Goal: Check status: Check status

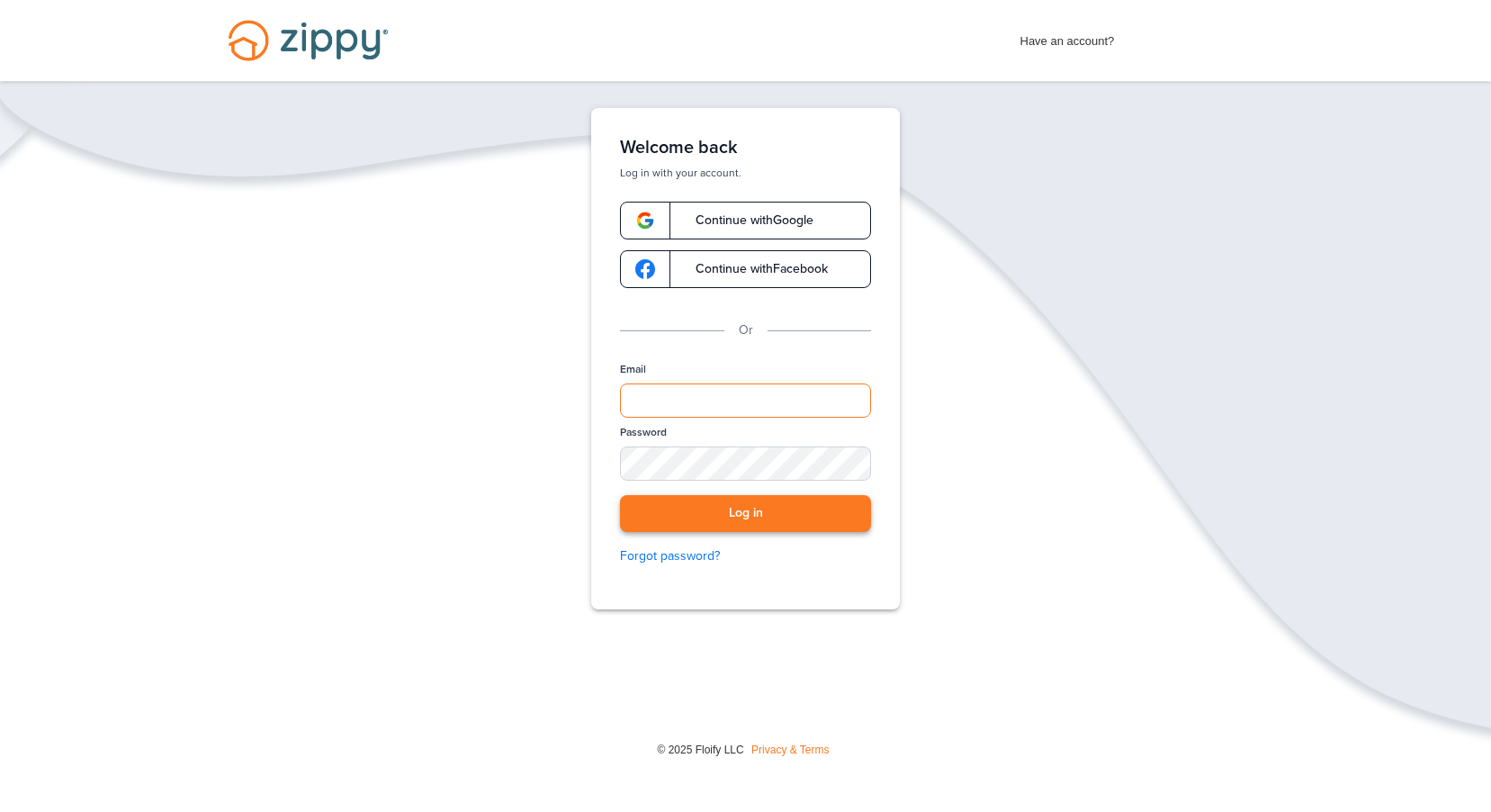
type input "**********"
click at [708, 518] on button "Log in" at bounding box center [745, 514] width 252 height 37
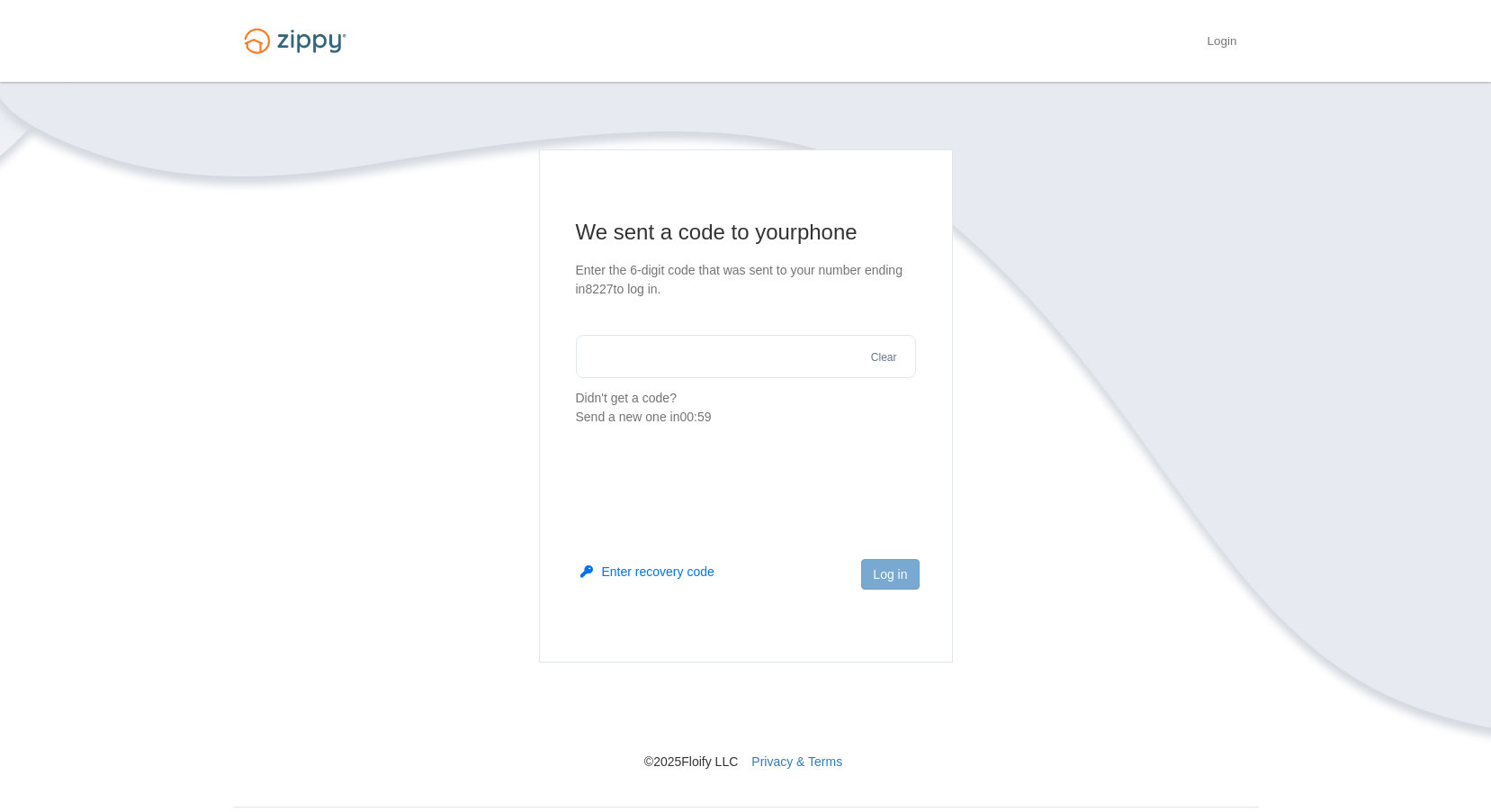
click at [648, 355] on input "text" at bounding box center [746, 356] width 340 height 43
type input "******"
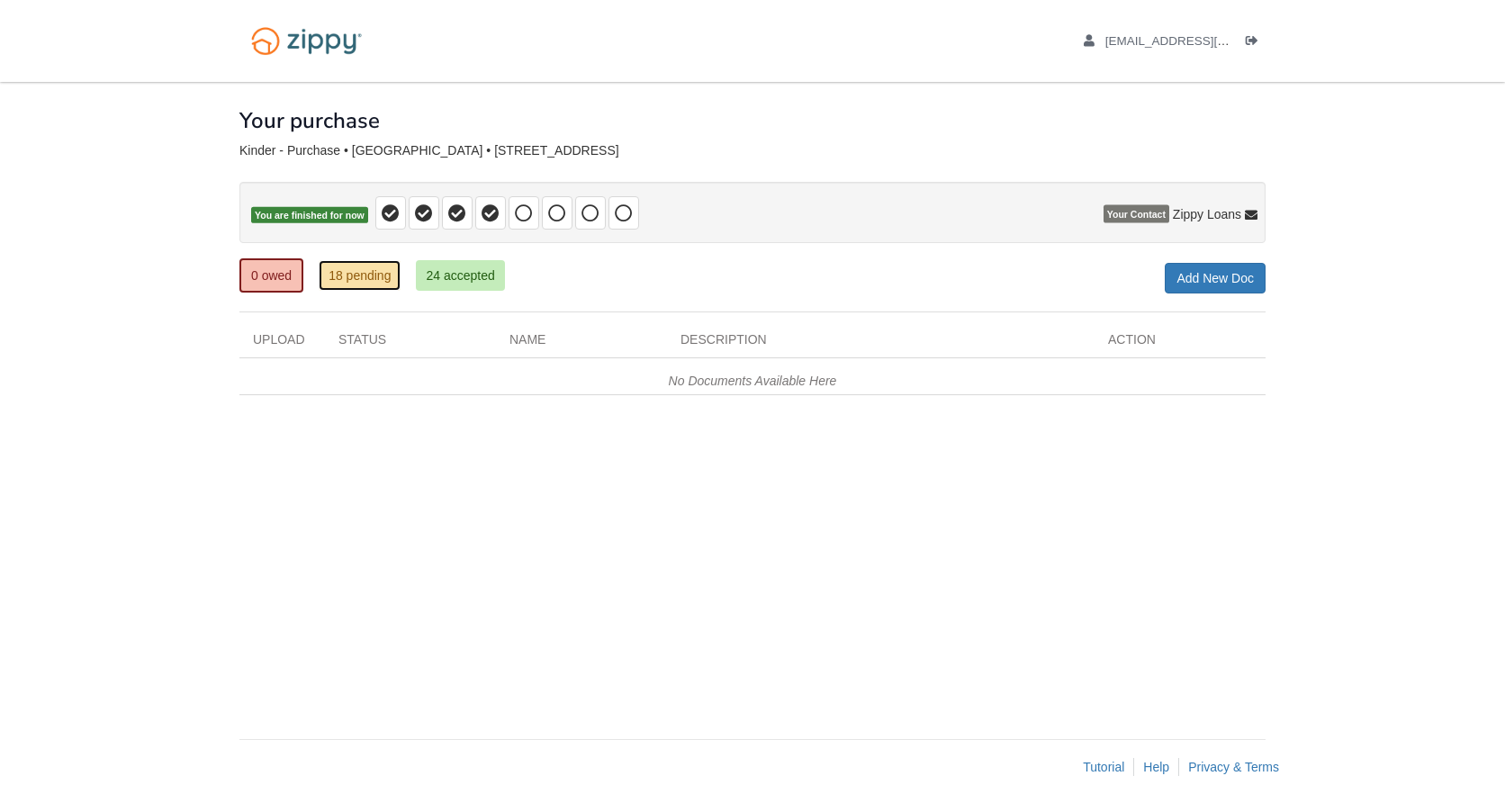
click at [345, 274] on link "18 pending" at bounding box center [360, 275] width 82 height 31
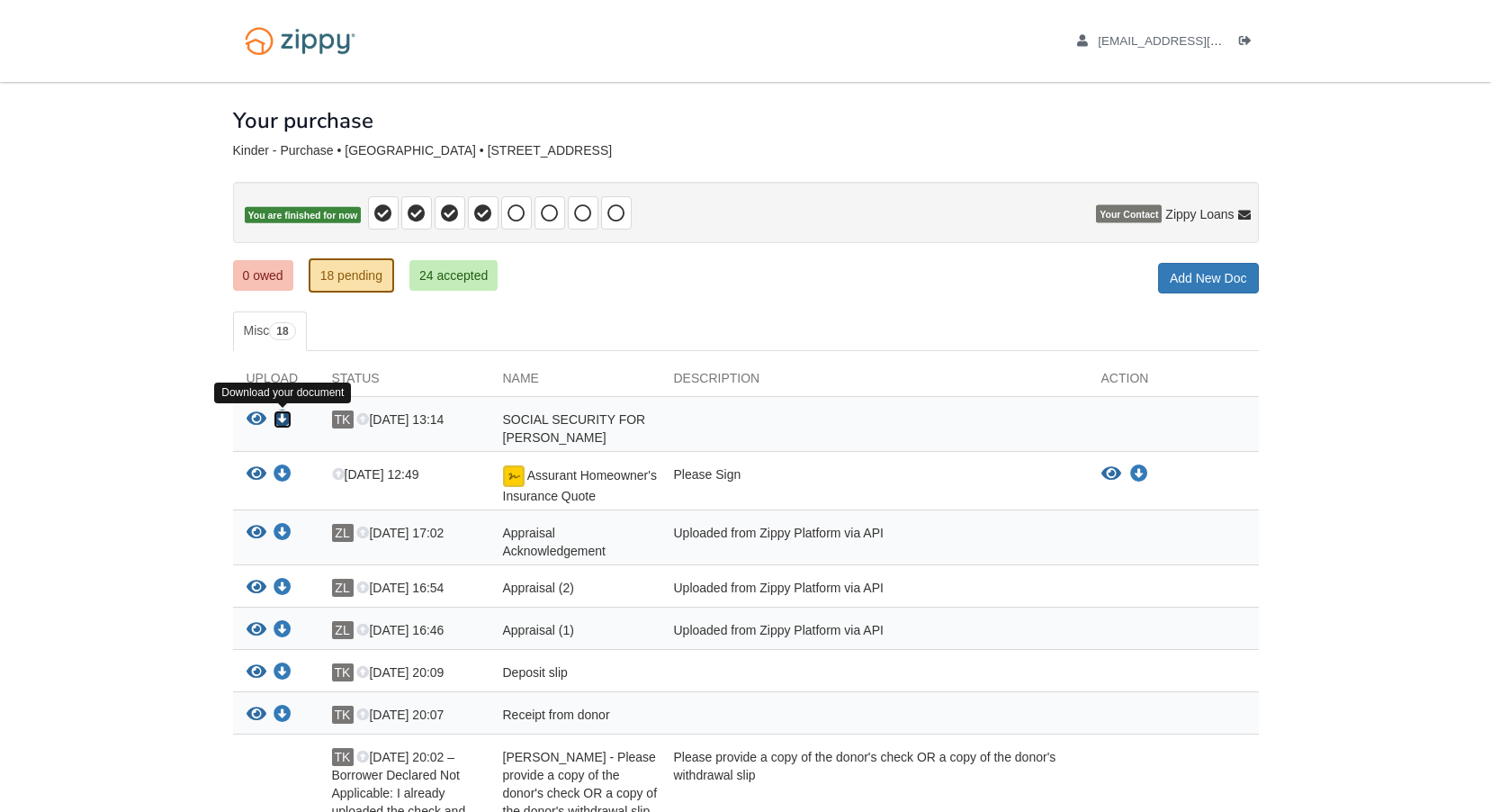
click at [285, 417] on icon "Download SOCIAL SECURITY FOR JOEY" at bounding box center [282, 419] width 18 height 18
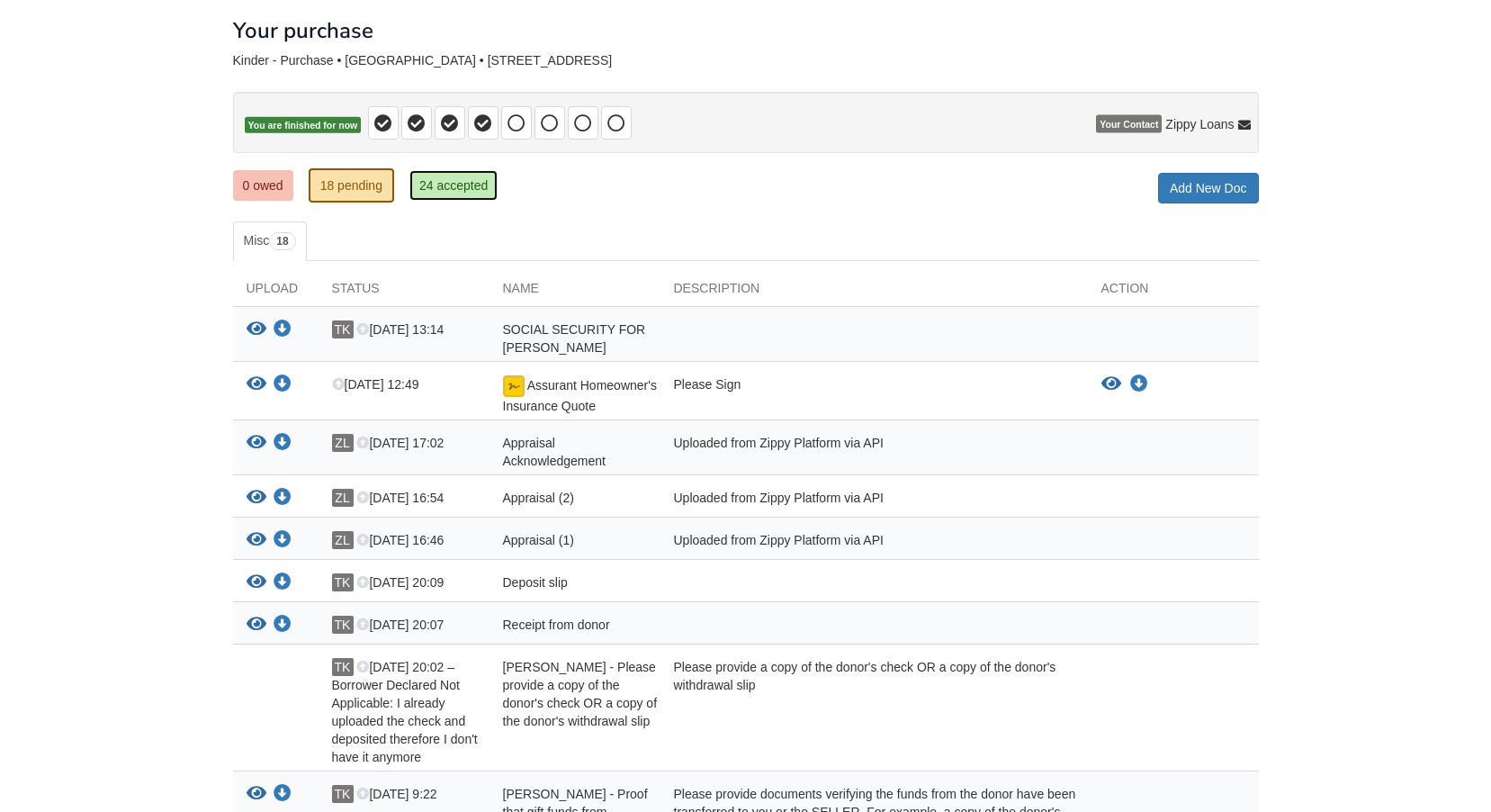
click at [452, 193] on link "24 accepted" at bounding box center [453, 186] width 88 height 31
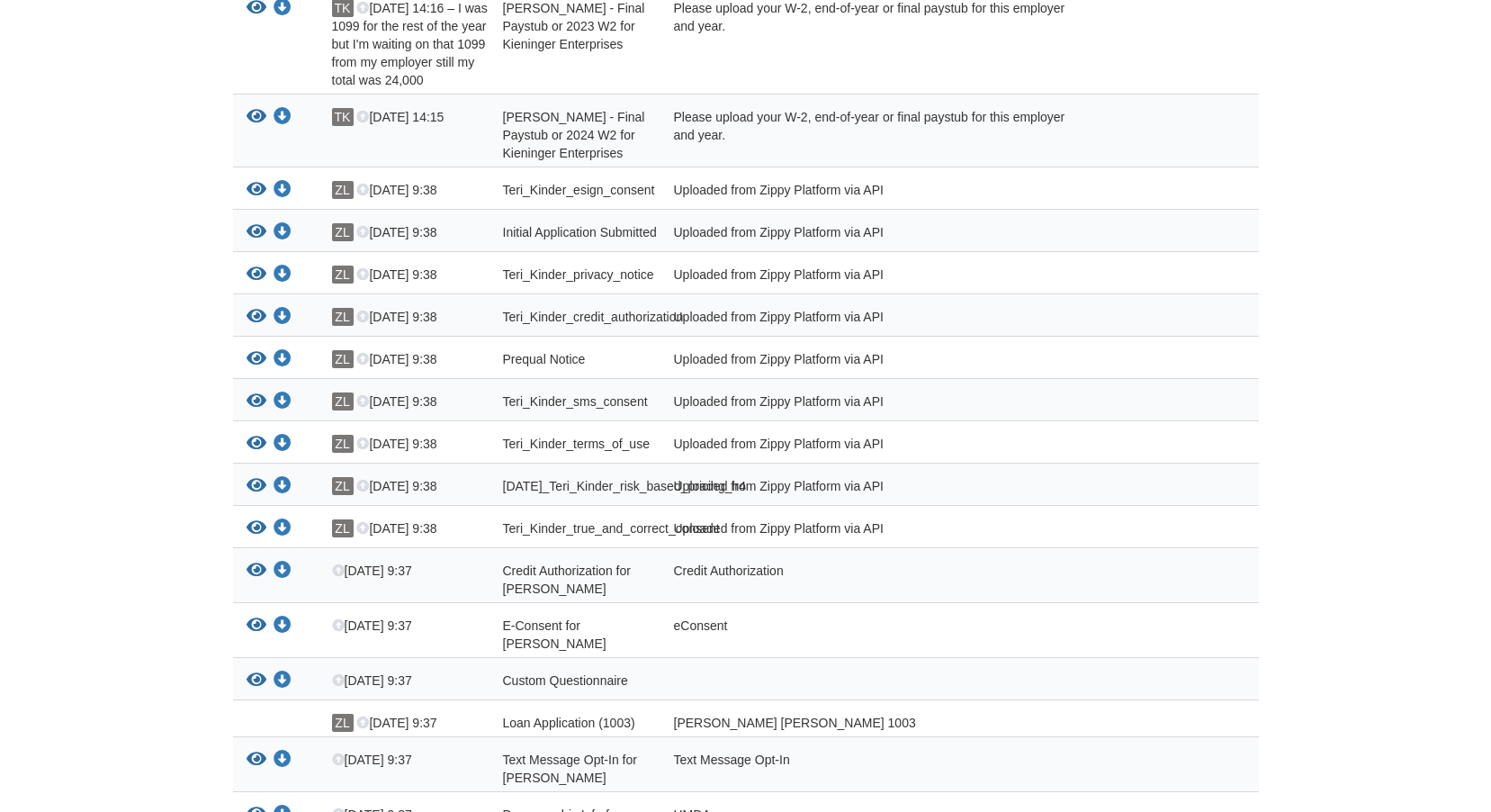
scroll to position [691, 0]
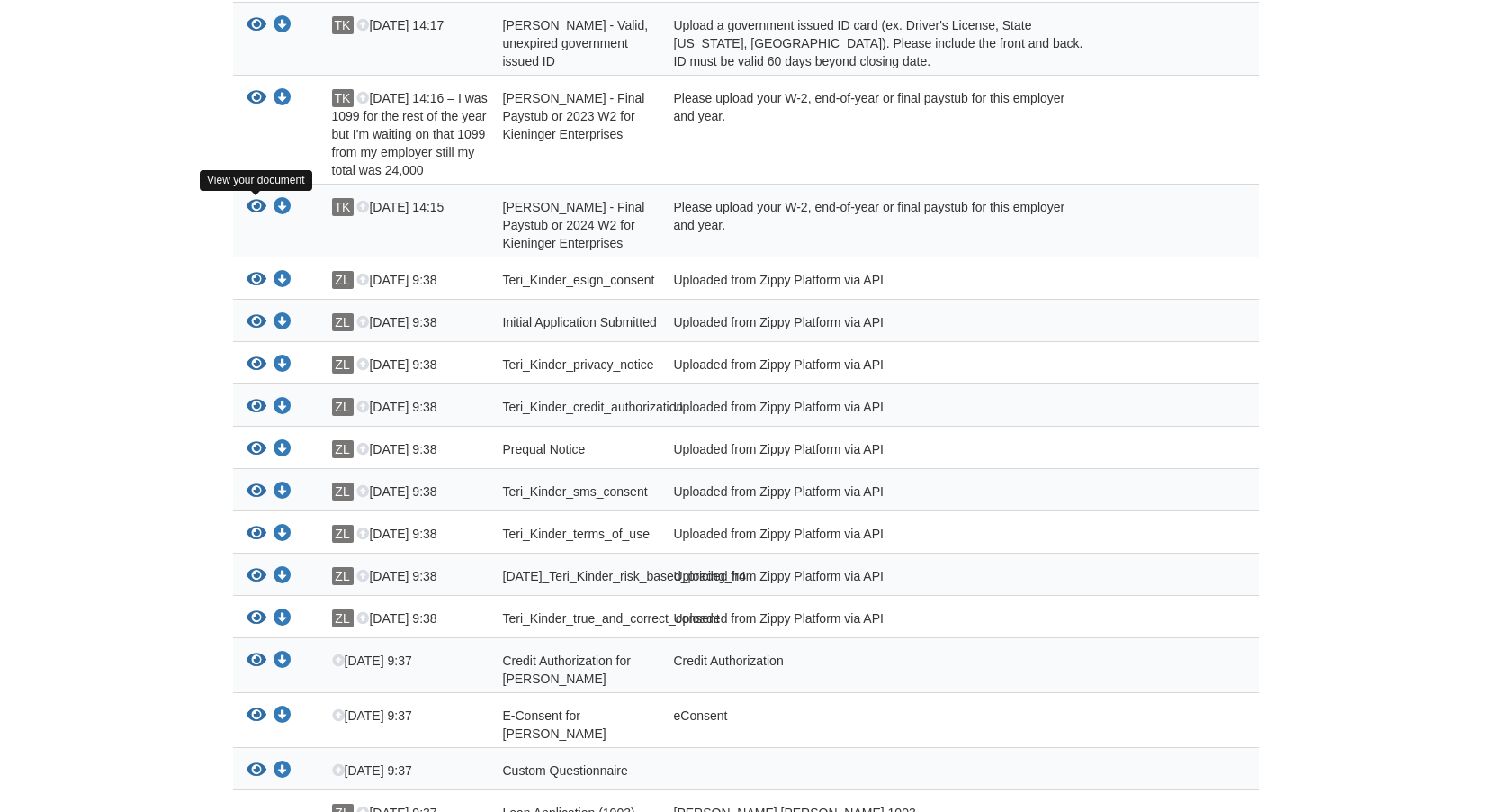
click at [252, 202] on icon "View Teri Kinder - Final Paystub or 2024 W2 for Kieninger Enterprises" at bounding box center [256, 207] width 20 height 18
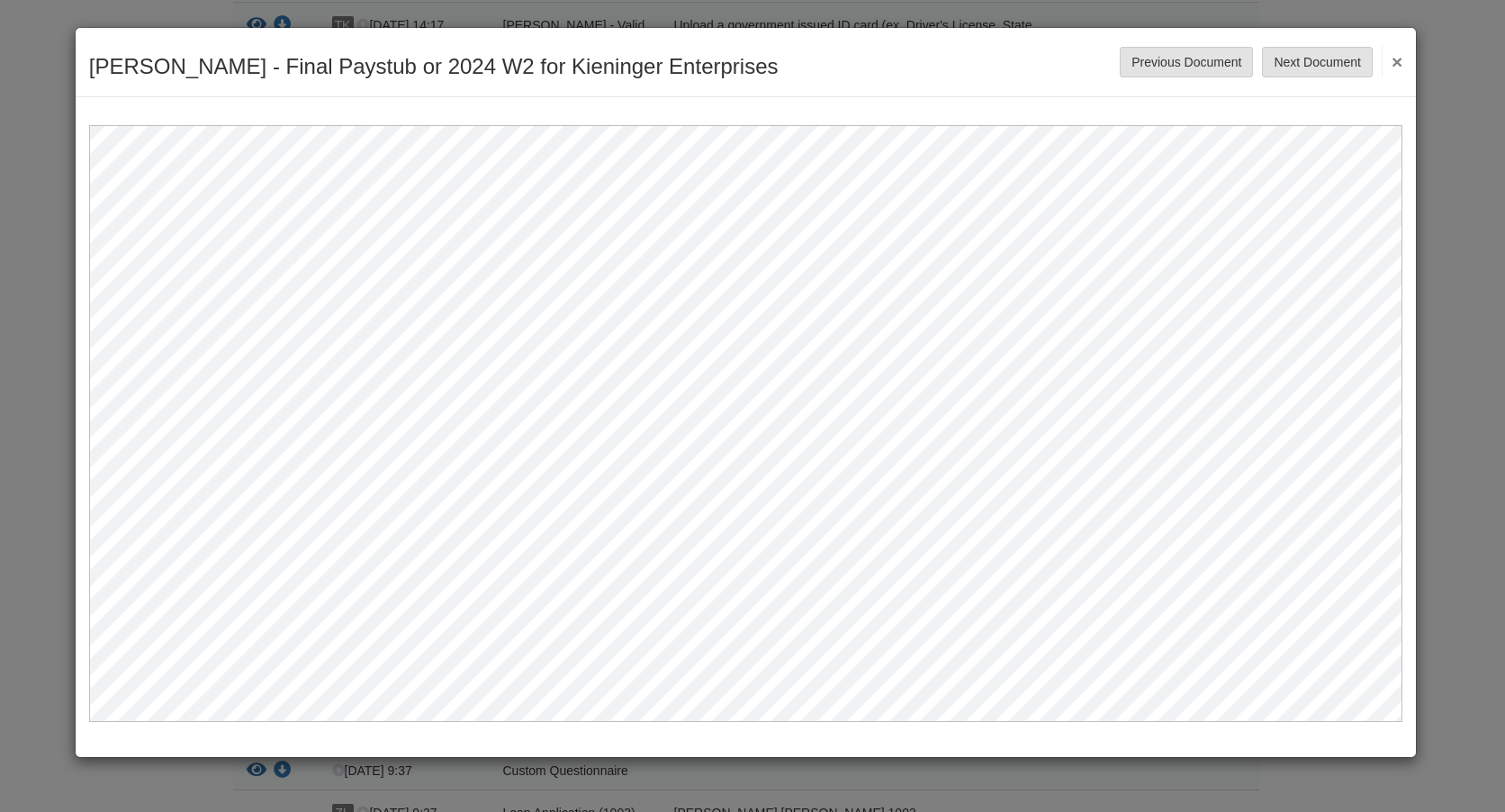
click at [1393, 66] on button "×" at bounding box center [1392, 61] width 21 height 33
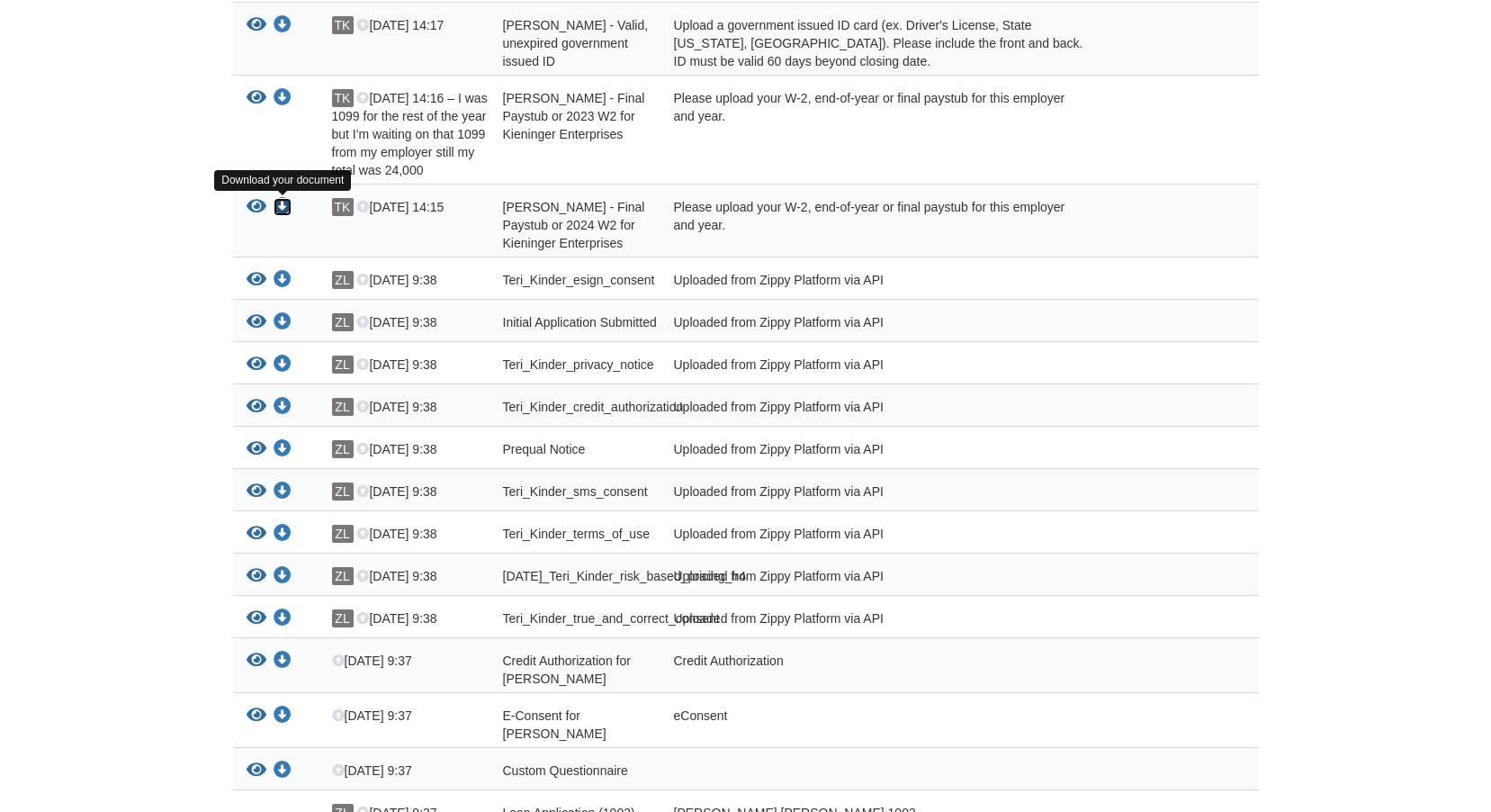
click at [281, 207] on icon "Download Teri Kinder - Final Paystub or 2024 W2 for Kieninger Enterprises" at bounding box center [282, 207] width 18 height 18
click at [285, 100] on icon "Download Teri Kinder - Final Paystub or 2023 W2 for Kieninger Enterprises" at bounding box center [282, 98] width 18 height 18
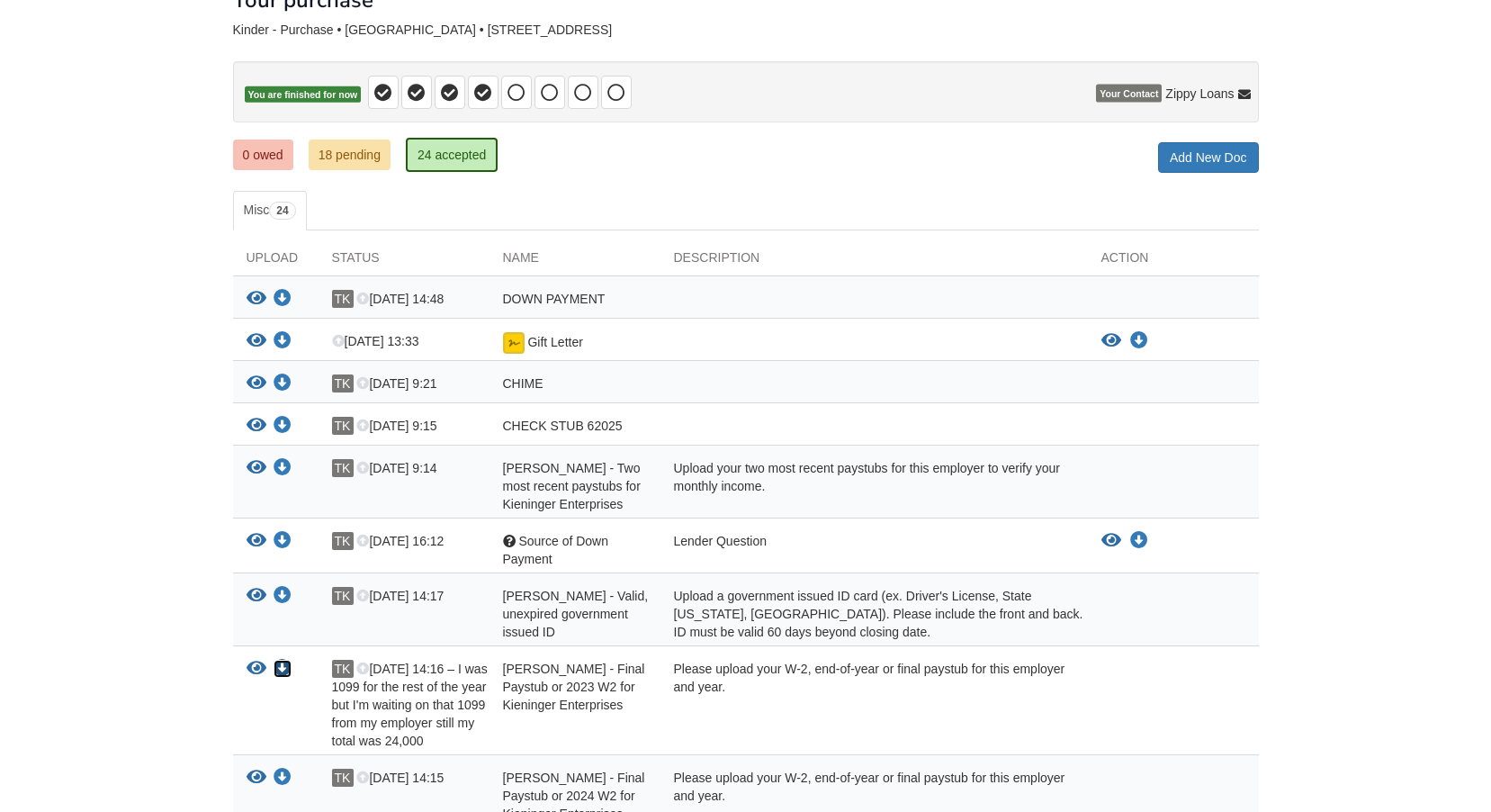
scroll to position [0, 0]
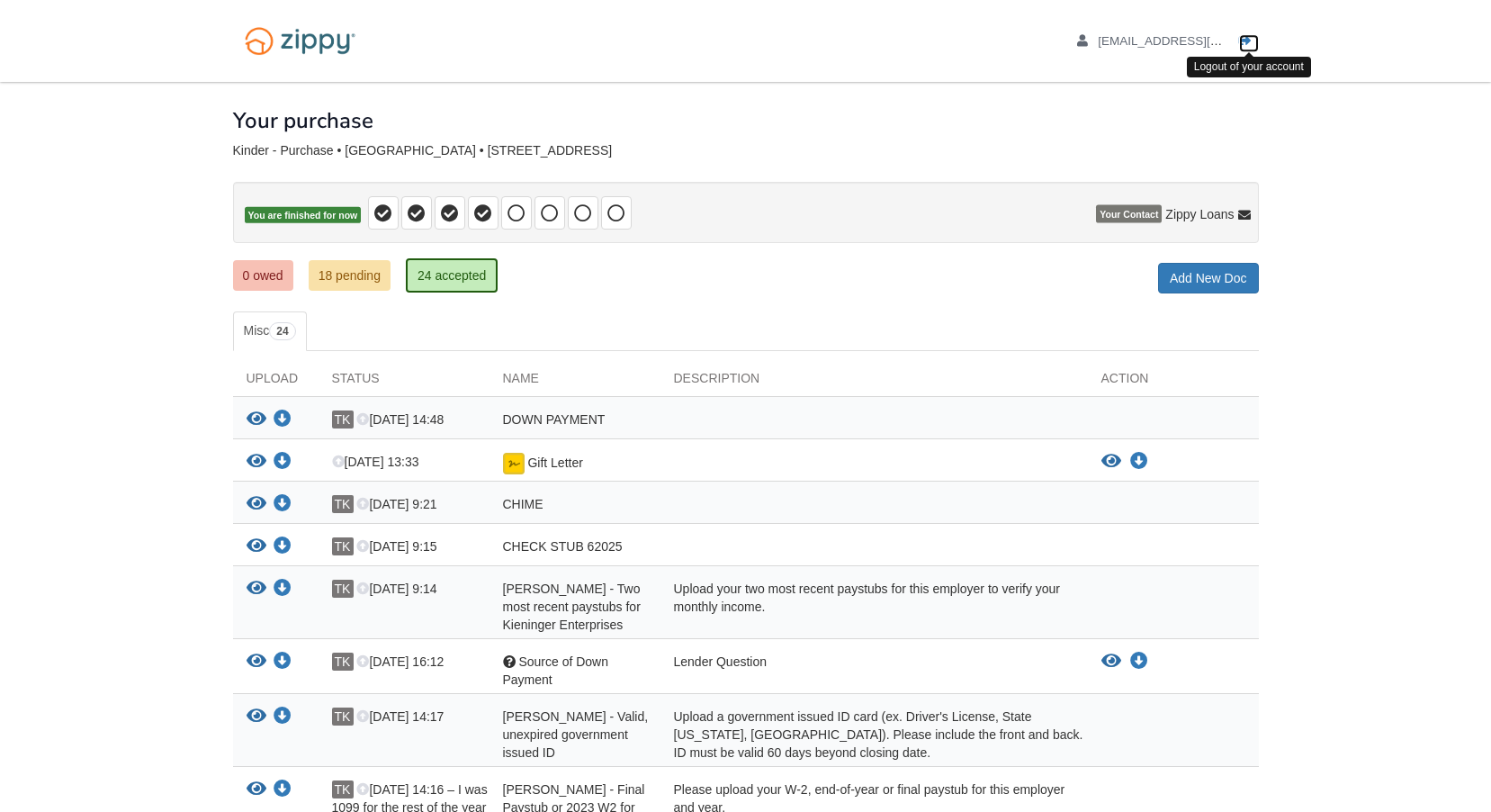
click at [1246, 38] on icon "Log out" at bounding box center [1245, 41] width 12 height 12
